Goal: Transaction & Acquisition: Purchase product/service

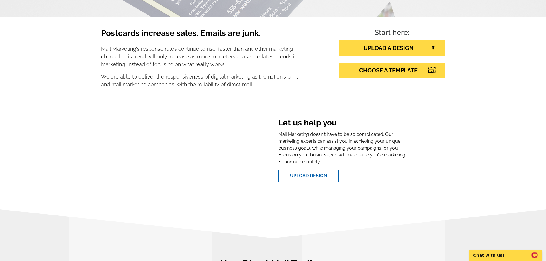
scroll to position [114, 0]
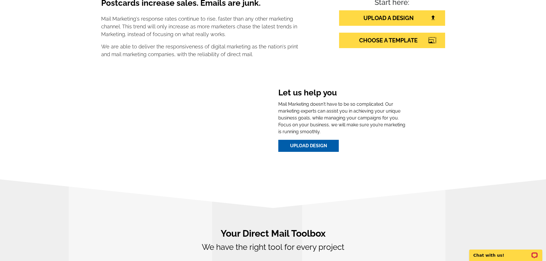
click at [312, 146] on link "Upload Design" at bounding box center [308, 146] width 60 height 12
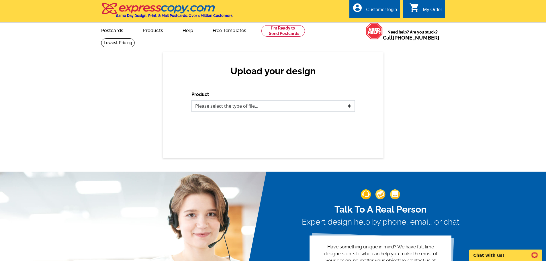
click at [279, 107] on select "Please select the type of file... Postcards Business Cards Letters and flyers G…" at bounding box center [272, 105] width 163 height 11
select select "1"
click at [191, 101] on select "Please select the type of file... Postcards Business Cards Letters and flyers G…" at bounding box center [272, 105] width 163 height 11
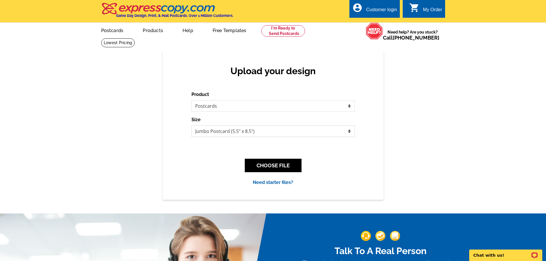
click at [350, 132] on select "Jumbo Postcard (5.5" x 8.5") Regular Postcard (4.25" x 5.6") Panoramic Postcard…" at bounding box center [272, 130] width 163 height 11
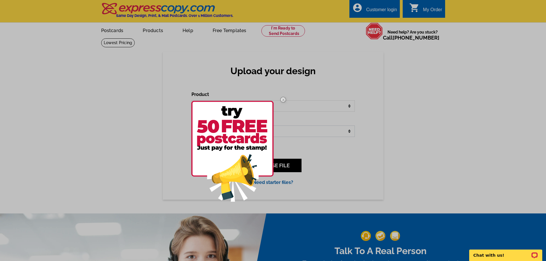
select select "1"
click at [191, 126] on select "Jumbo Postcard (5.5" x 8.5") Regular Postcard (4.25" x 5.6") Panoramic Postcard…" at bounding box center [272, 130] width 163 height 11
click at [308, 152] on div at bounding box center [273, 130] width 546 height 261
click at [294, 135] on div at bounding box center [273, 130] width 546 height 261
click at [215, 30] on div at bounding box center [273, 130] width 546 height 261
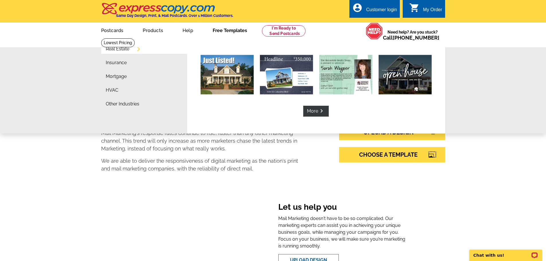
click at [231, 30] on link "Free Templates" at bounding box center [229, 29] width 53 height 13
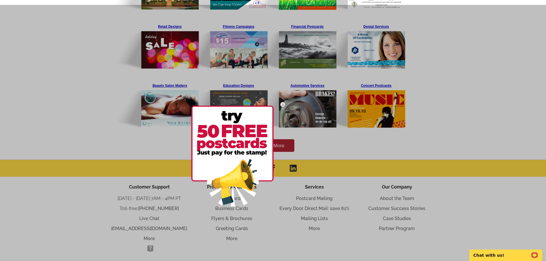
scroll to position [172, 0]
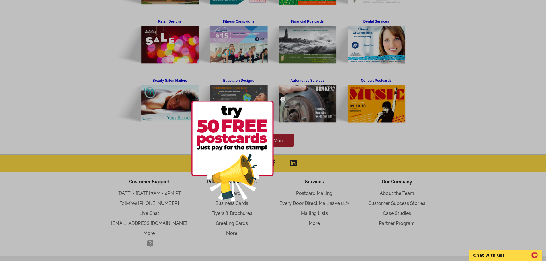
click at [277, 139] on div at bounding box center [241, 151] width 100 height 120
click at [286, 141] on div at bounding box center [241, 151] width 100 height 120
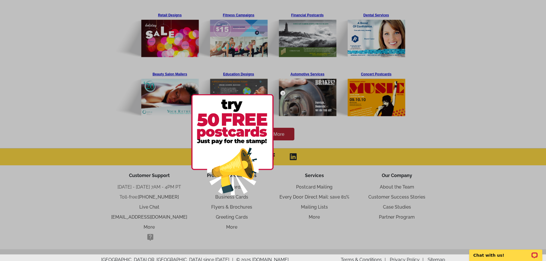
scroll to position [188, 0]
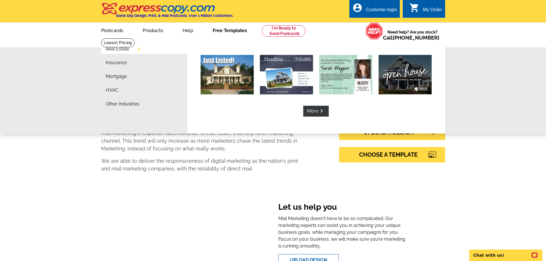
click at [219, 30] on link "Free Templates" at bounding box center [229, 29] width 53 height 13
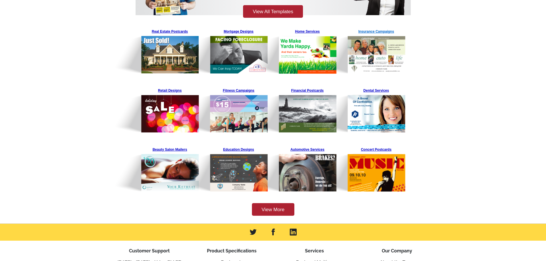
scroll to position [115, 0]
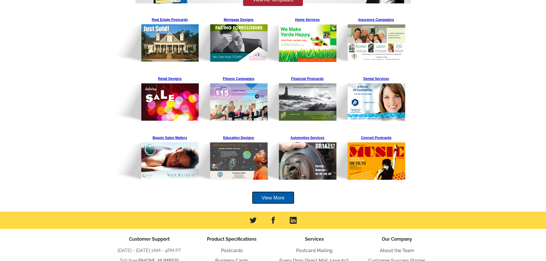
click at [278, 198] on link "View More" at bounding box center [273, 197] width 42 height 13
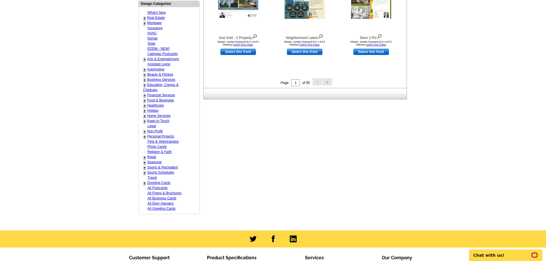
scroll to position [258, 0]
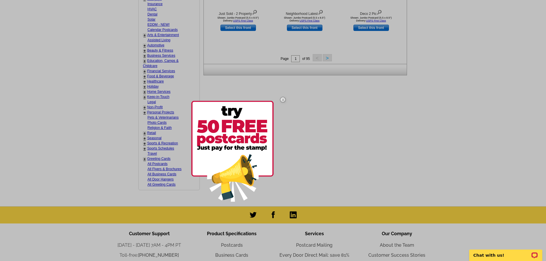
click at [282, 99] on img at bounding box center [282, 99] width 17 height 17
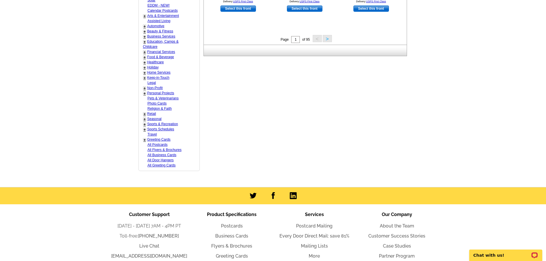
scroll to position [315, 0]
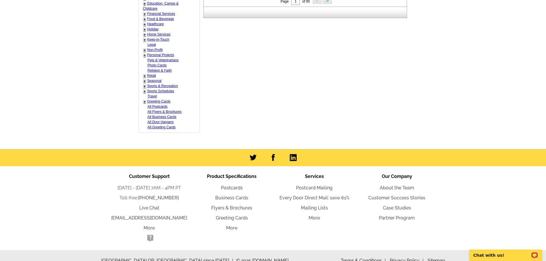
click at [155, 107] on link "All Postcards" at bounding box center [157, 107] width 20 height 4
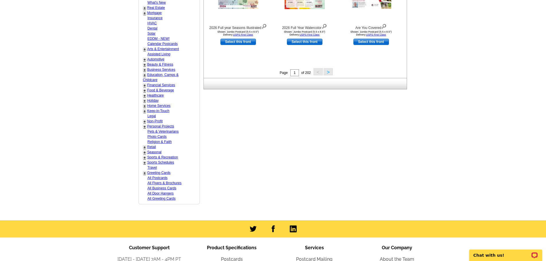
scroll to position [258, 0]
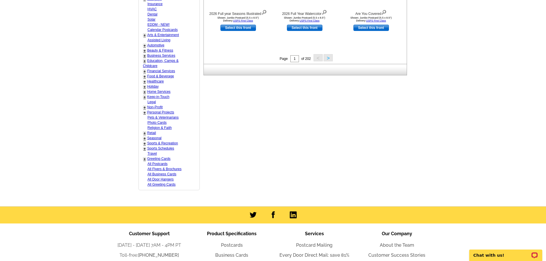
click at [167, 113] on link "Personal Projects" at bounding box center [160, 112] width 27 height 4
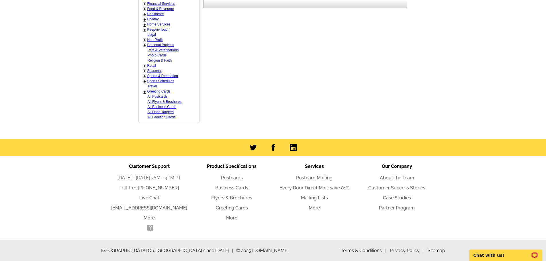
scroll to position [326, 0]
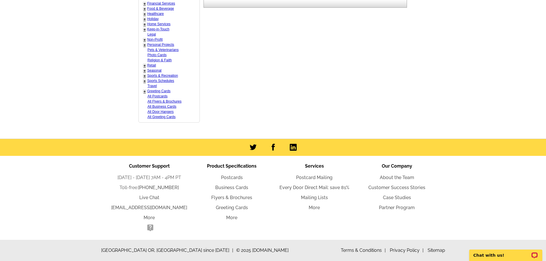
click at [156, 97] on link "All Postcards" at bounding box center [157, 96] width 20 height 4
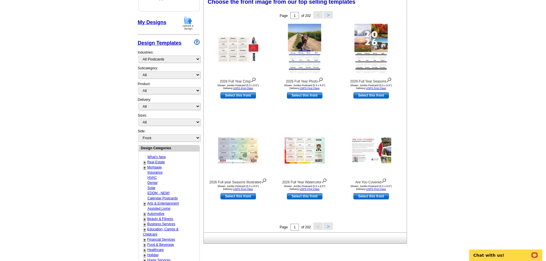
scroll to position [85, 0]
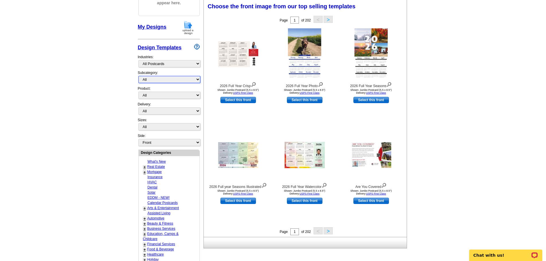
click at [196, 80] on select "All" at bounding box center [169, 79] width 62 height 7
click at [198, 63] on select "What's New Real Estate Mortgage Insurance HVAC Dental Solar EDDM - NEW! Calenda…" at bounding box center [169, 63] width 62 height 7
click at [73, 40] on main "Need Help? call 800-260-5887, chat with support, or have our designers make som…" at bounding box center [273, 166] width 546 height 426
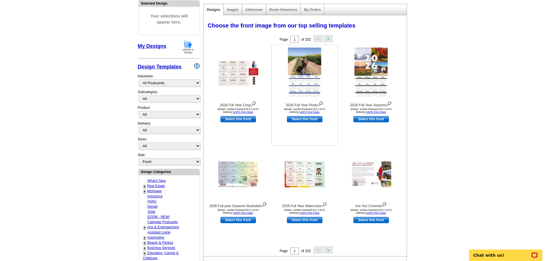
scroll to position [86, 0]
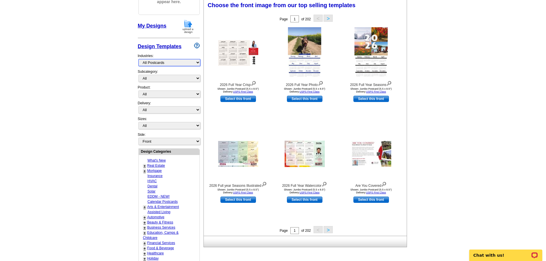
click at [199, 62] on select "What's New Real Estate Mortgage Insurance HVAC Dental Solar EDDM - NEW! Calenda…" at bounding box center [169, 62] width 62 height 7
select select "777"
click at [138, 59] on select "What's New Real Estate Mortgage Insurance HVAC Dental Solar EDDM - NEW! Calenda…" at bounding box center [169, 62] width 62 height 7
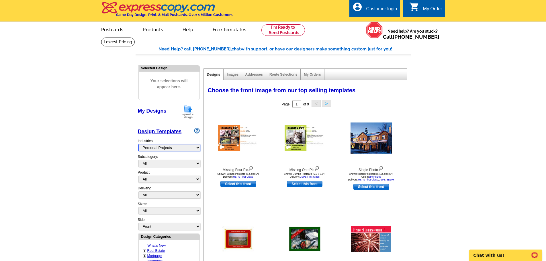
scroll to position [0, 0]
